Goal: Task Accomplishment & Management: Use online tool/utility

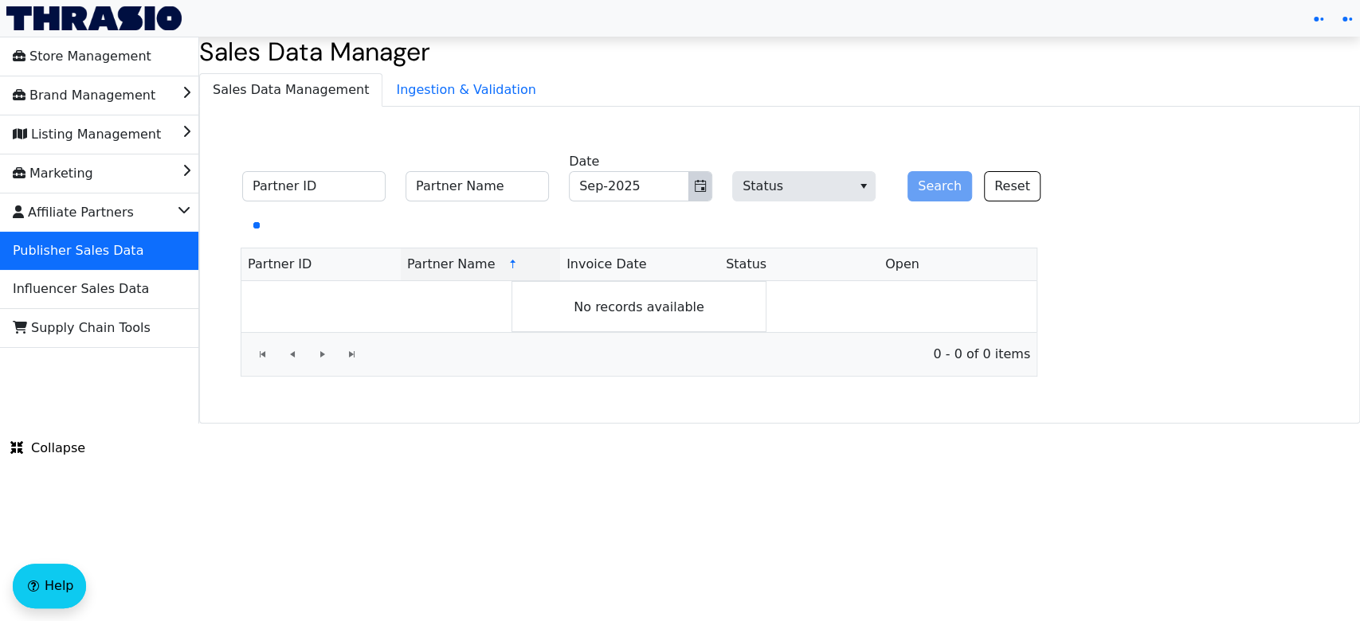
click at [695, 182] on icon "Toggle calendar" at bounding box center [700, 186] width 11 height 12
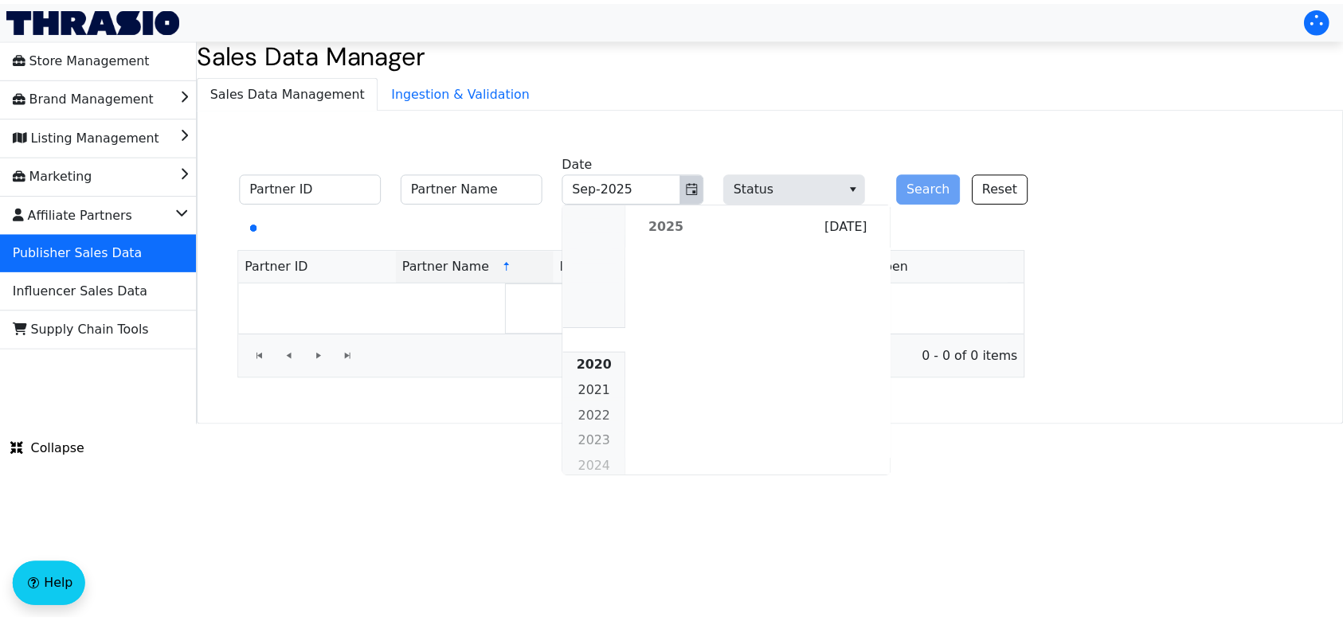
scroll to position [1453, 0]
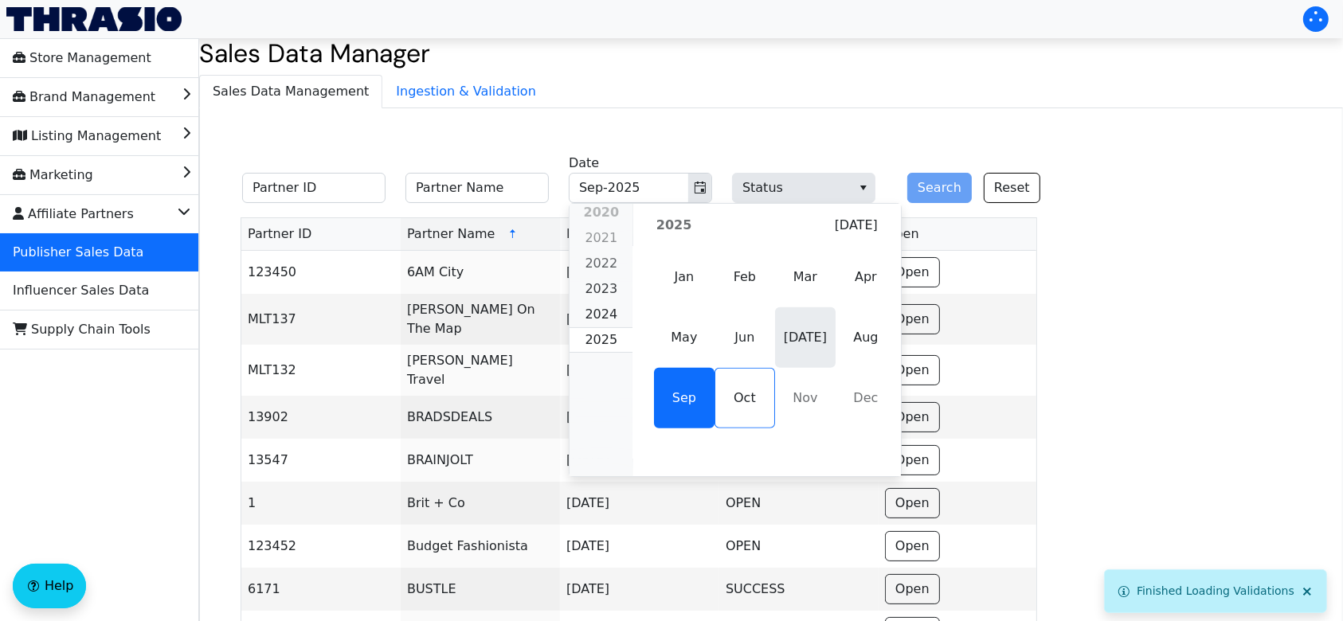
click at [813, 333] on span "[DATE]" at bounding box center [805, 337] width 61 height 61
type input "[DATE]-2025"
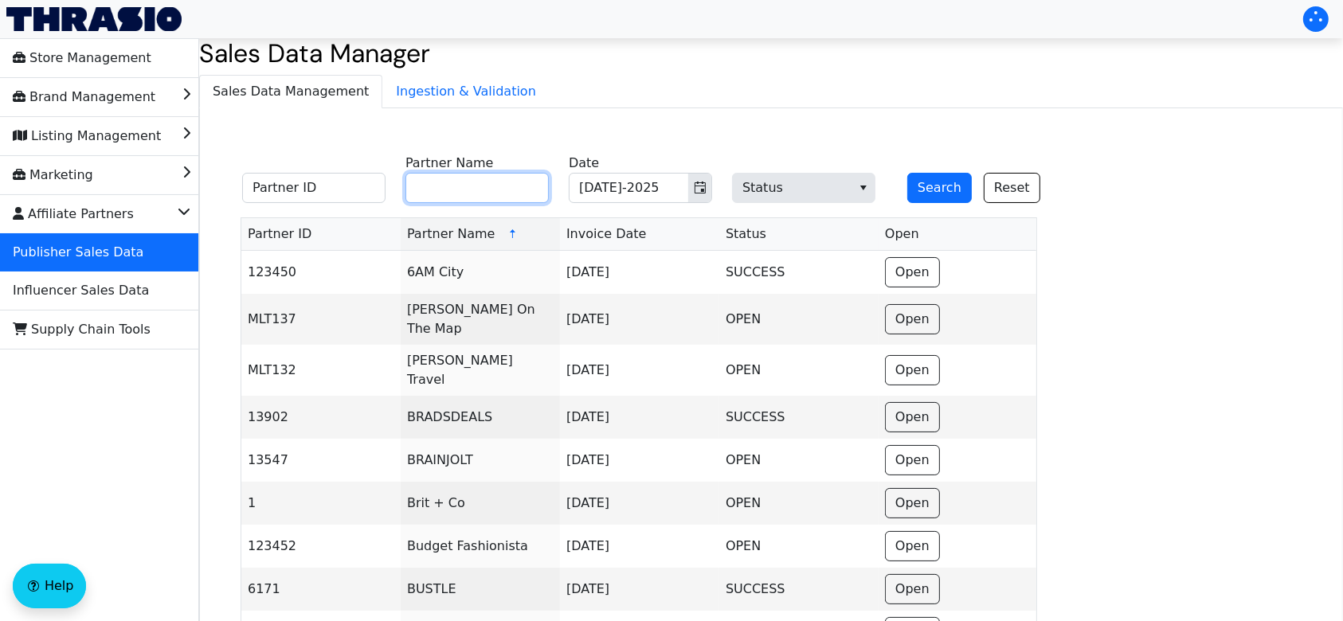
click at [505, 189] on input "Partner Name" at bounding box center [476, 188] width 143 height 30
type input "mone"
click at [926, 180] on button "Search" at bounding box center [939, 188] width 65 height 30
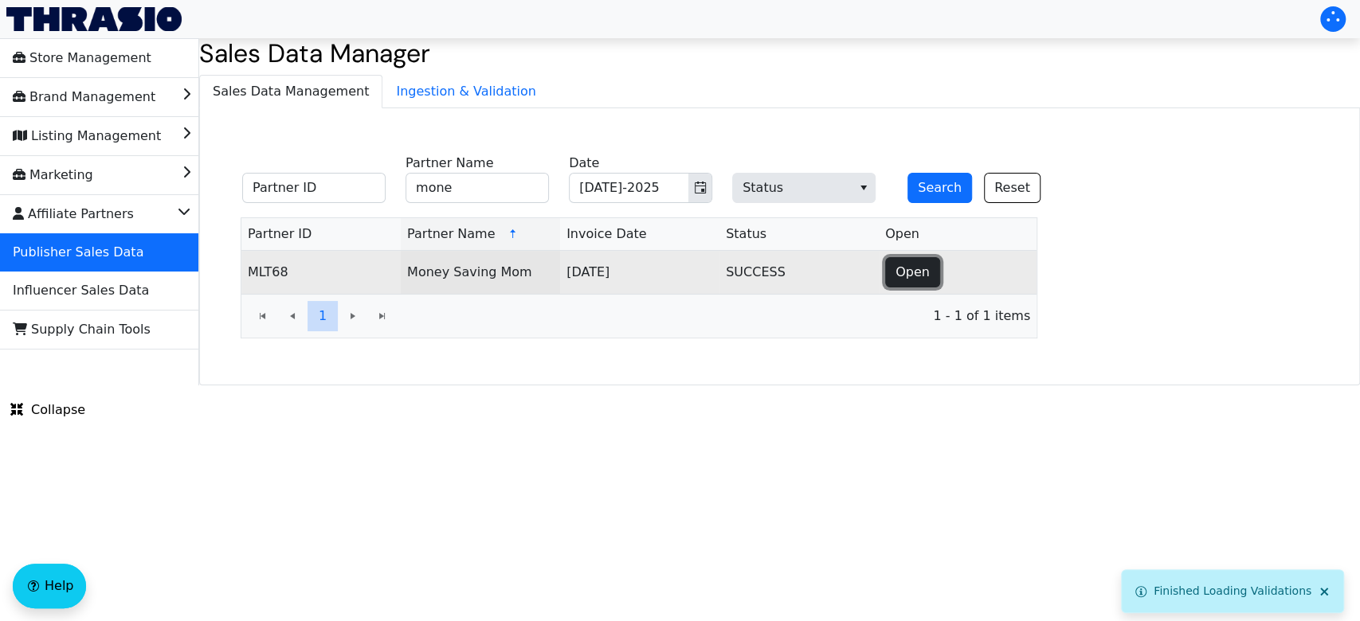
click at [895, 268] on span "Open" at bounding box center [912, 272] width 34 height 19
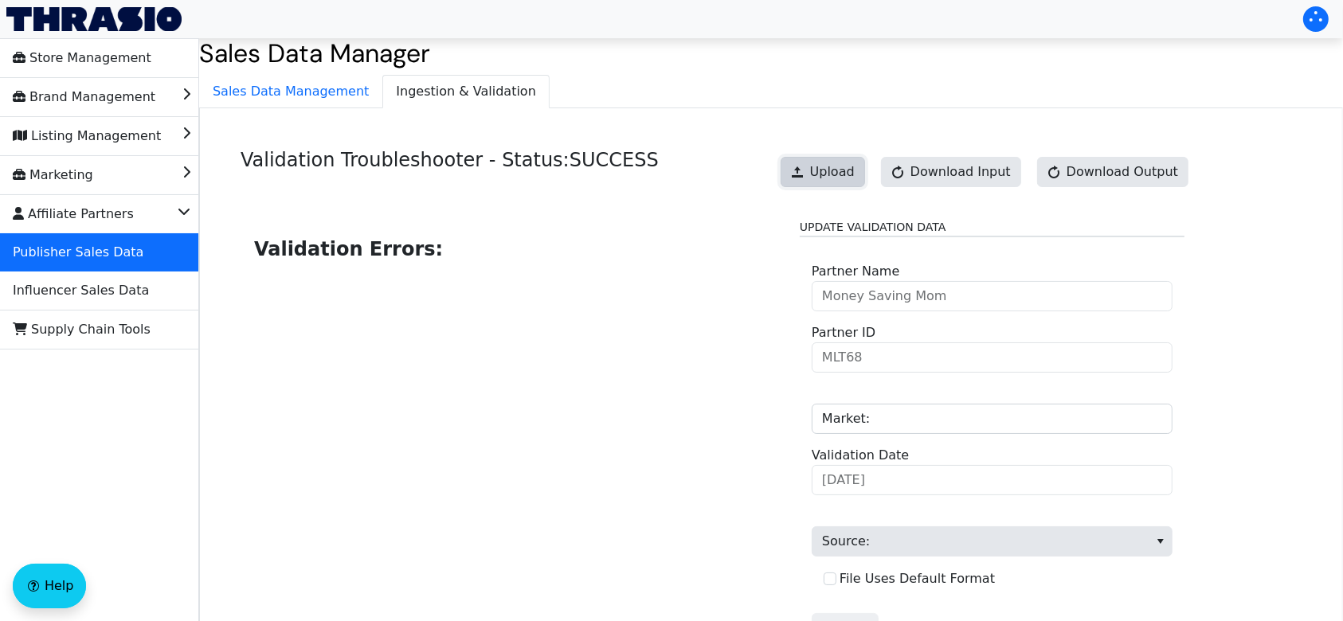
click at [852, 175] on span "Upload" at bounding box center [832, 171] width 45 height 19
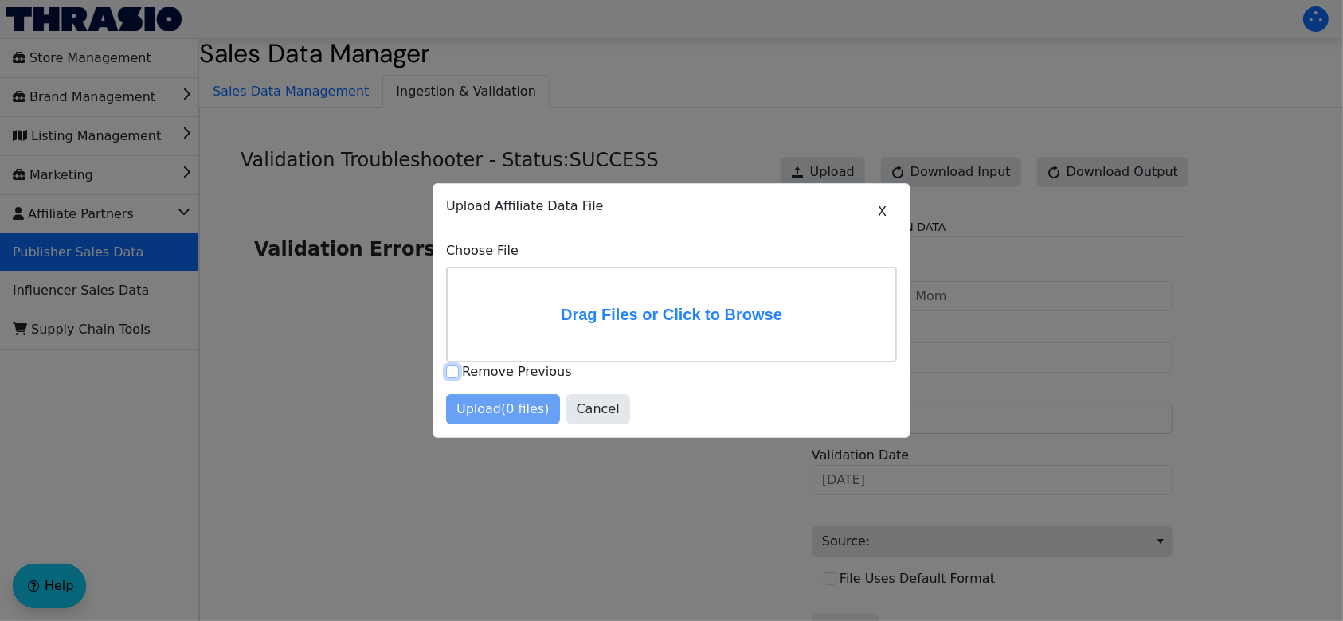
click at [450, 374] on input "Remove Previous" at bounding box center [452, 372] width 13 height 13
checkbox input "true"
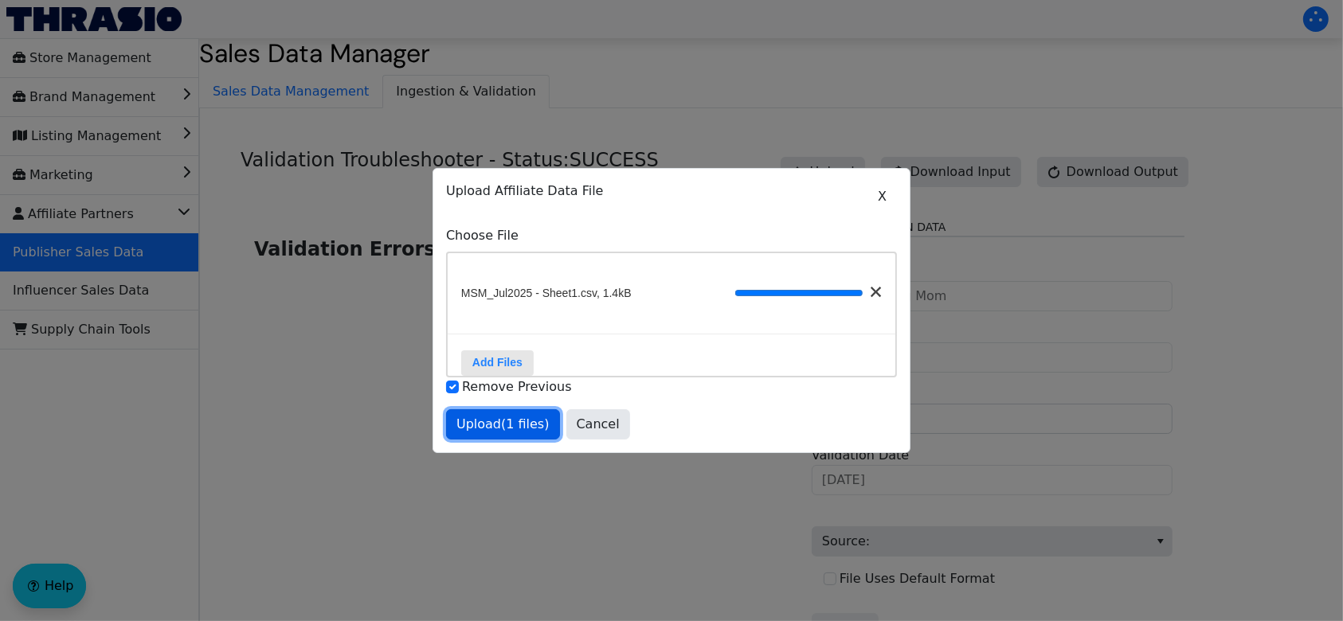
click at [503, 432] on span "Upload (1 files)" at bounding box center [502, 424] width 93 height 19
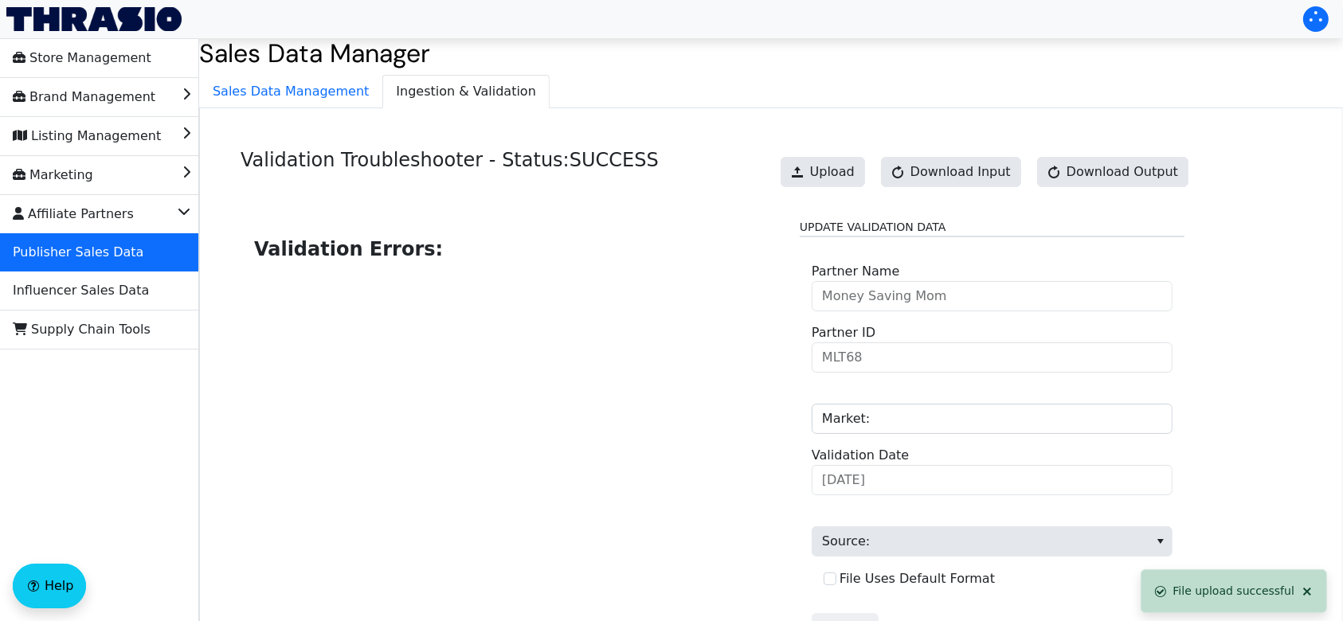
scroll to position [161, 0]
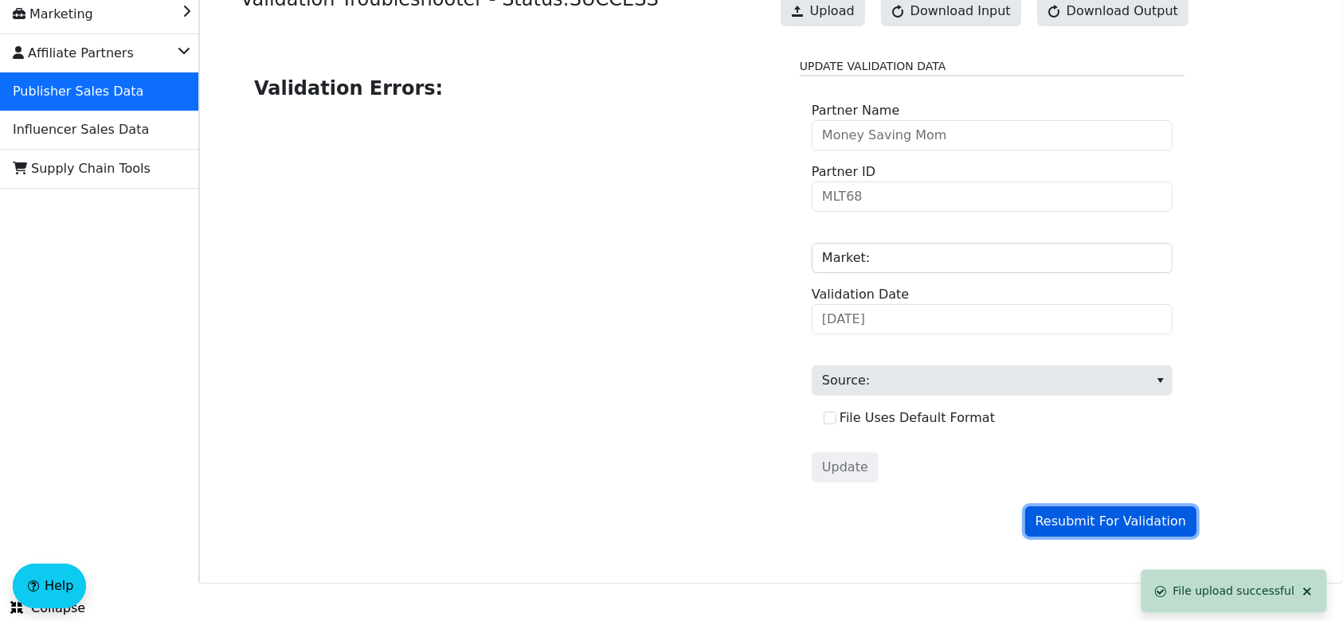
click at [1070, 523] on span "Resubmit For Validation" at bounding box center [1110, 521] width 151 height 19
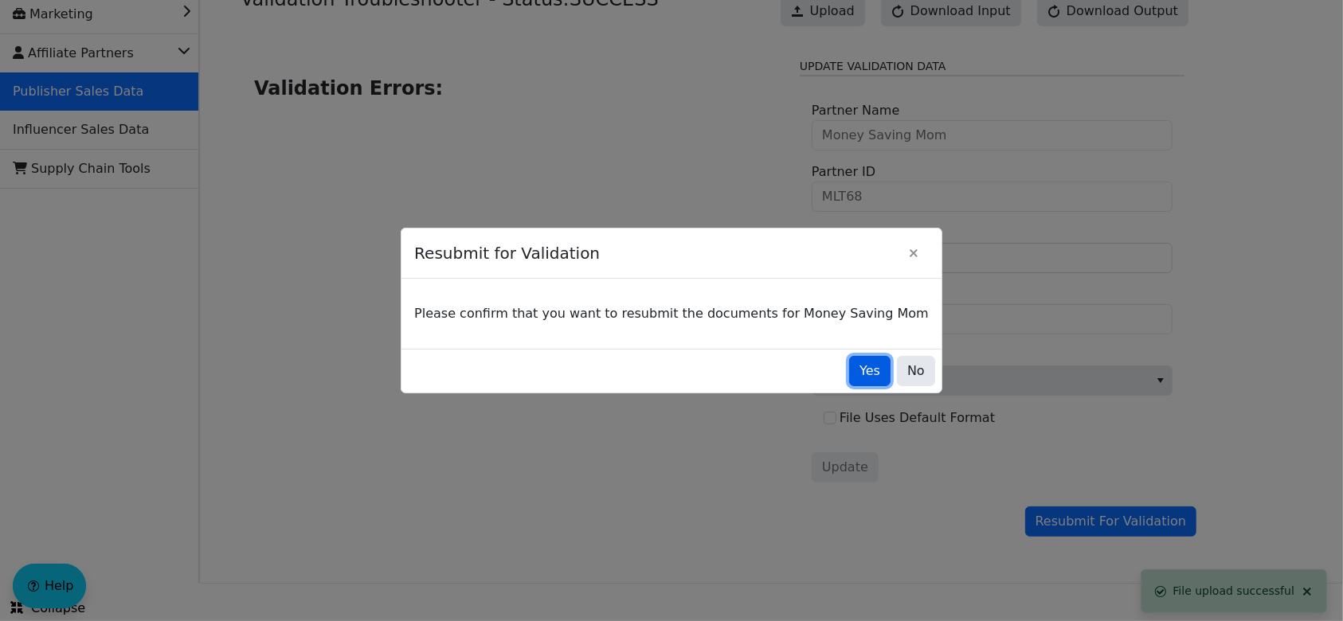
click at [859, 367] on span "Yes" at bounding box center [869, 371] width 21 height 19
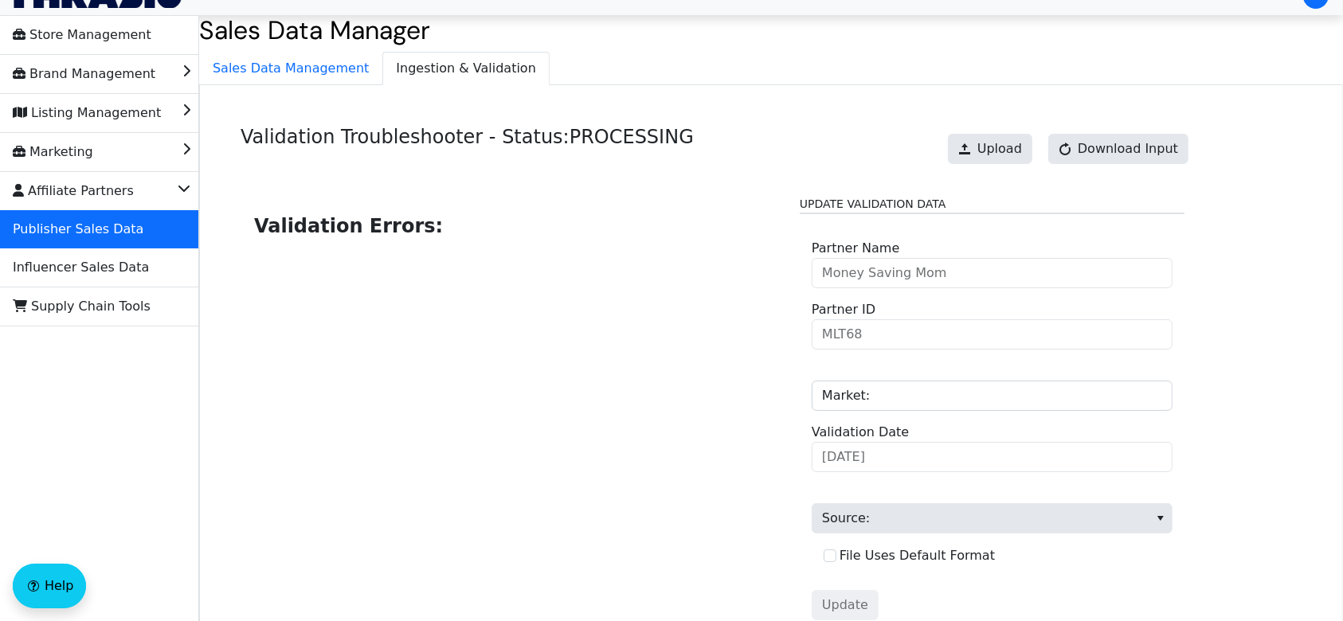
scroll to position [0, 0]
